Goal: Information Seeking & Learning: Check status

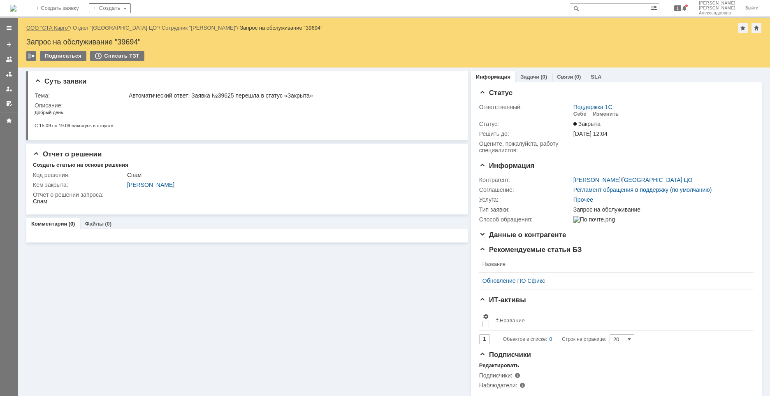
click at [57, 28] on link "ООО "СТА Карго"" at bounding box center [48, 28] width 44 height 6
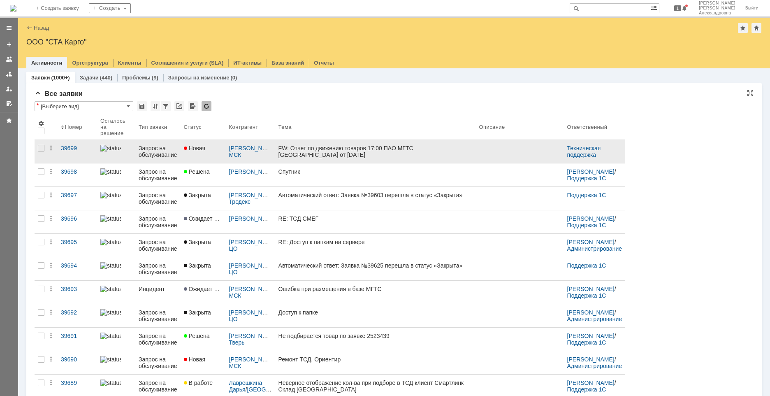
click at [336, 159] on link "FW: Отчет по движению товаров 17:00 ПАО МГТС [GEOGRAPHIC_DATA] от [DATE]" at bounding box center [375, 151] width 201 height 23
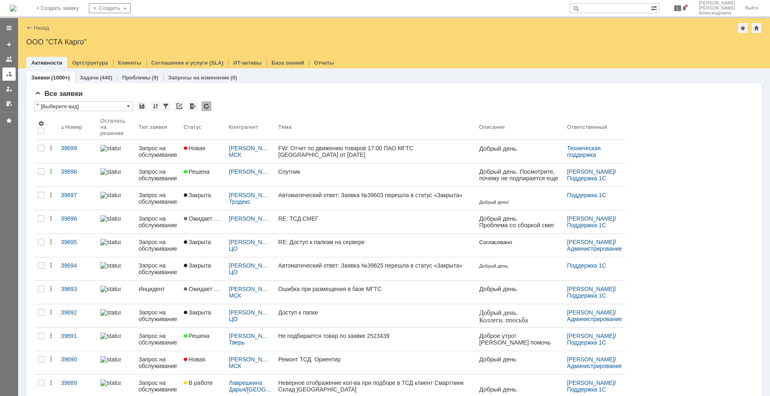
click at [11, 75] on div at bounding box center [9, 74] width 7 height 7
click at [9, 75] on div at bounding box center [9, 74] width 7 height 7
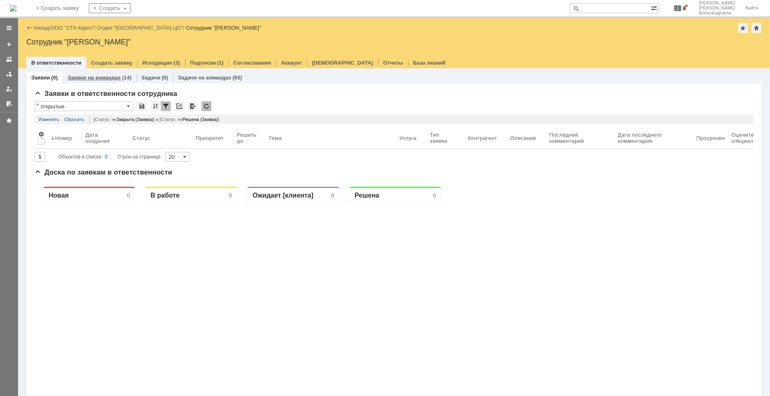
click at [84, 81] on div "Заявки на командах (14)" at bounding box center [100, 78] width 74 height 12
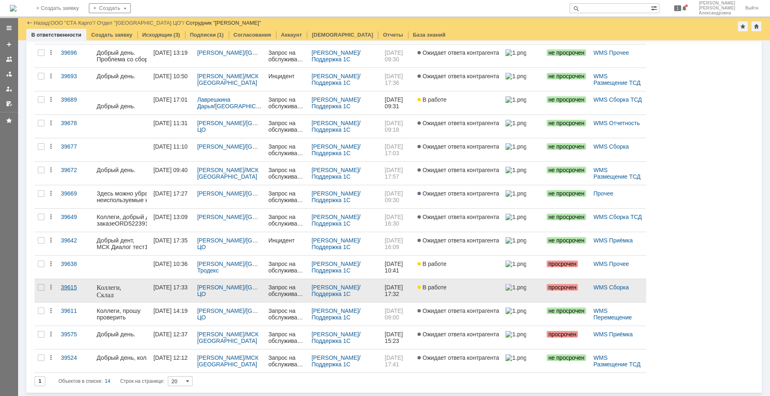
click at [79, 299] on link "39615" at bounding box center [76, 290] width 36 height 23
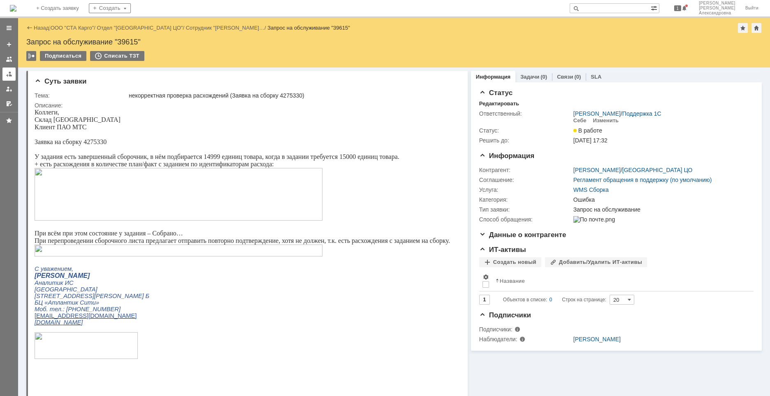
click at [5, 72] on link at bounding box center [8, 73] width 13 height 13
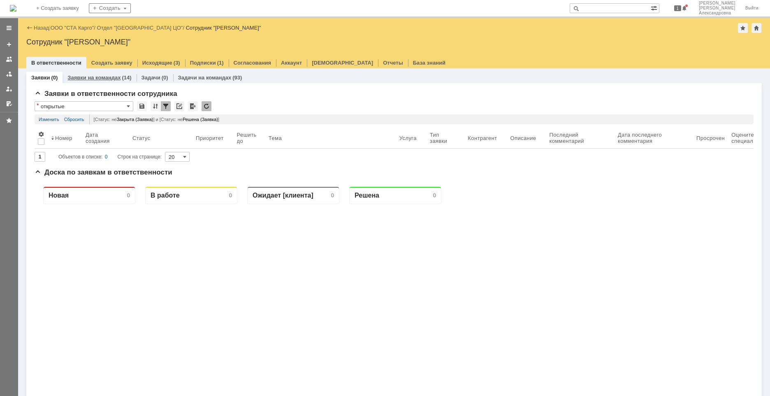
click at [89, 80] on link "Заявки на командах" at bounding box center [93, 77] width 53 height 6
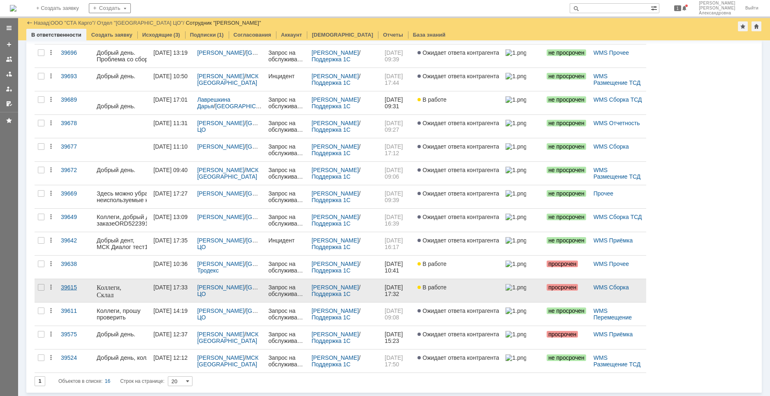
click at [87, 289] on div "39615" at bounding box center [75, 287] width 29 height 7
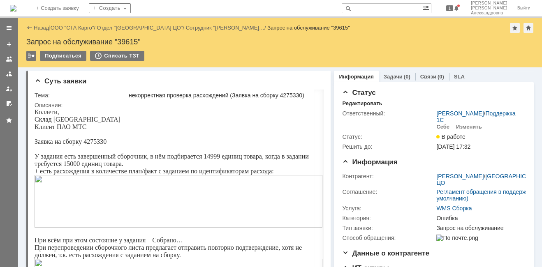
click at [296, 94] on div "некорректная проверка расхождений (Заявка на сборку 4275330)" at bounding box center [225, 95] width 192 height 7
copy div "4275330"
